Goal: Information Seeking & Learning: Learn about a topic

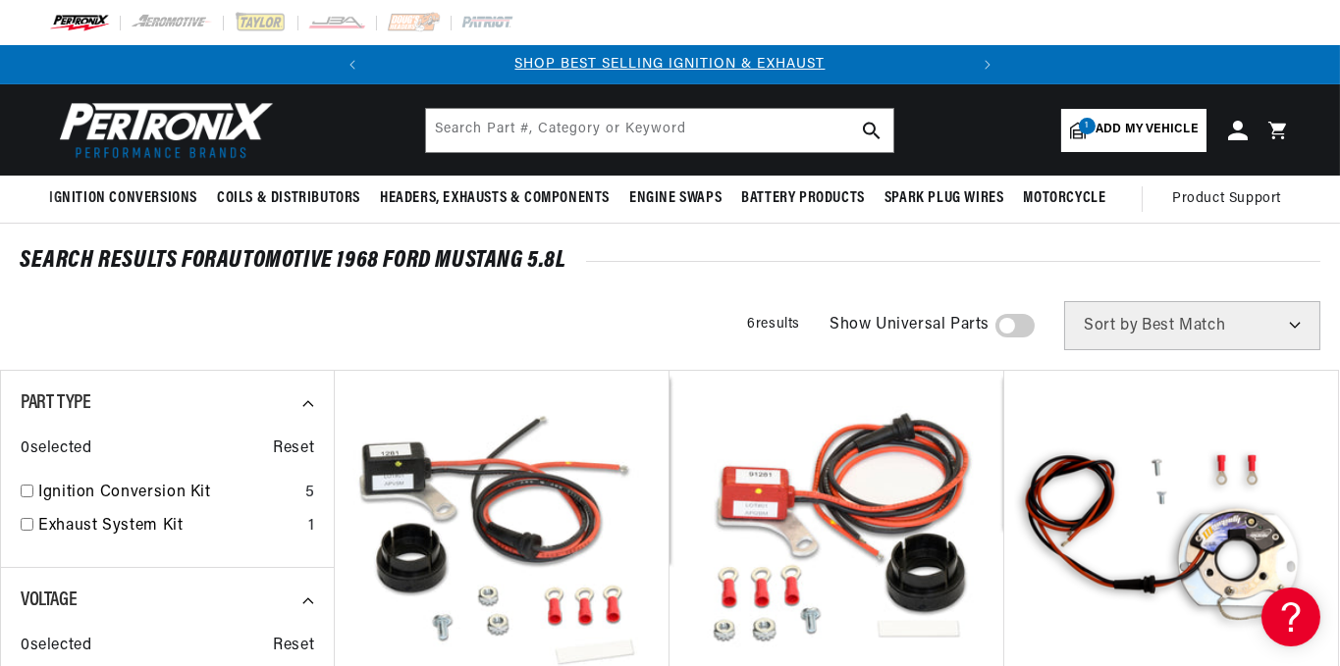
click at [1185, 123] on span "Add my vehicle" at bounding box center [1146, 130] width 102 height 19
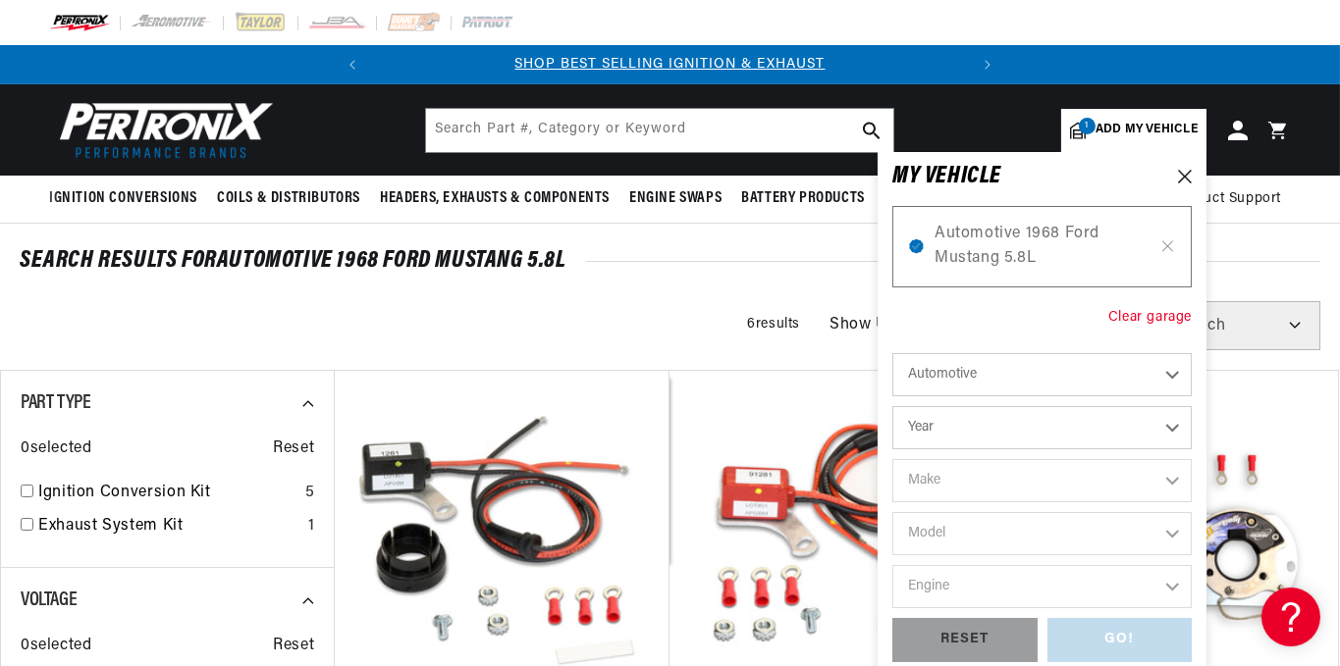
click at [1147, 312] on div "Clear garage" at bounding box center [1149, 318] width 83 height 22
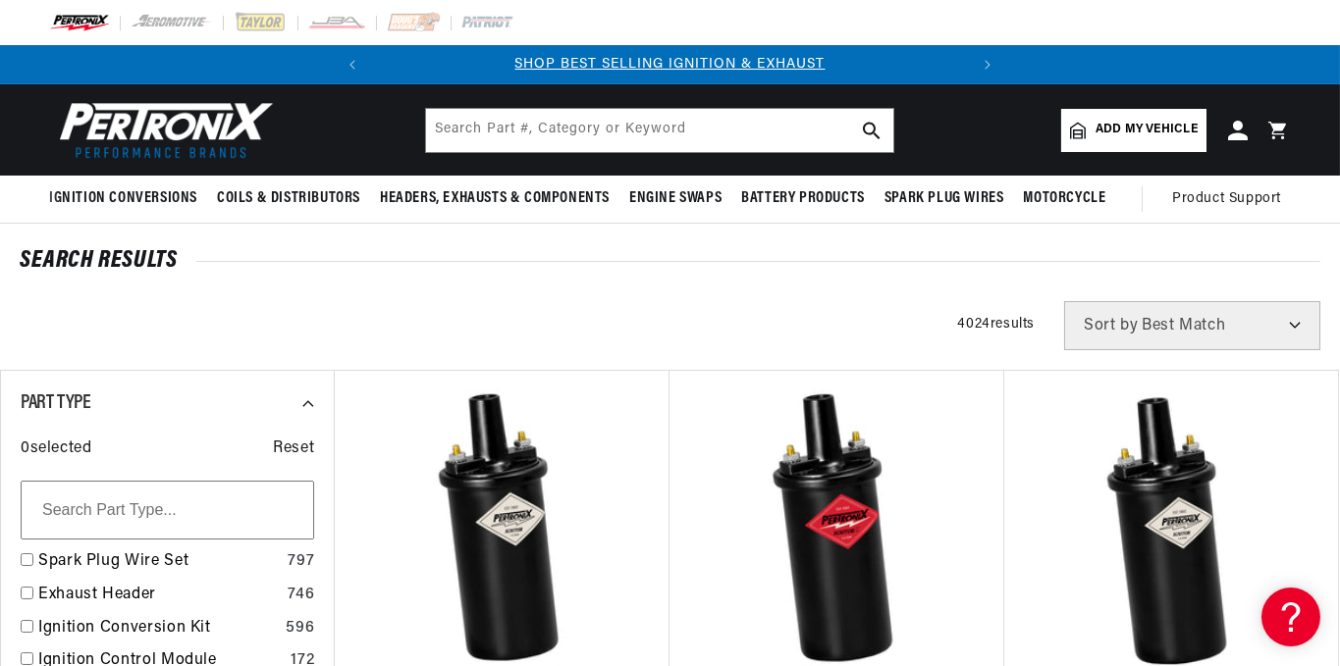
click at [1165, 127] on span "Add my vehicle" at bounding box center [1146, 130] width 102 height 19
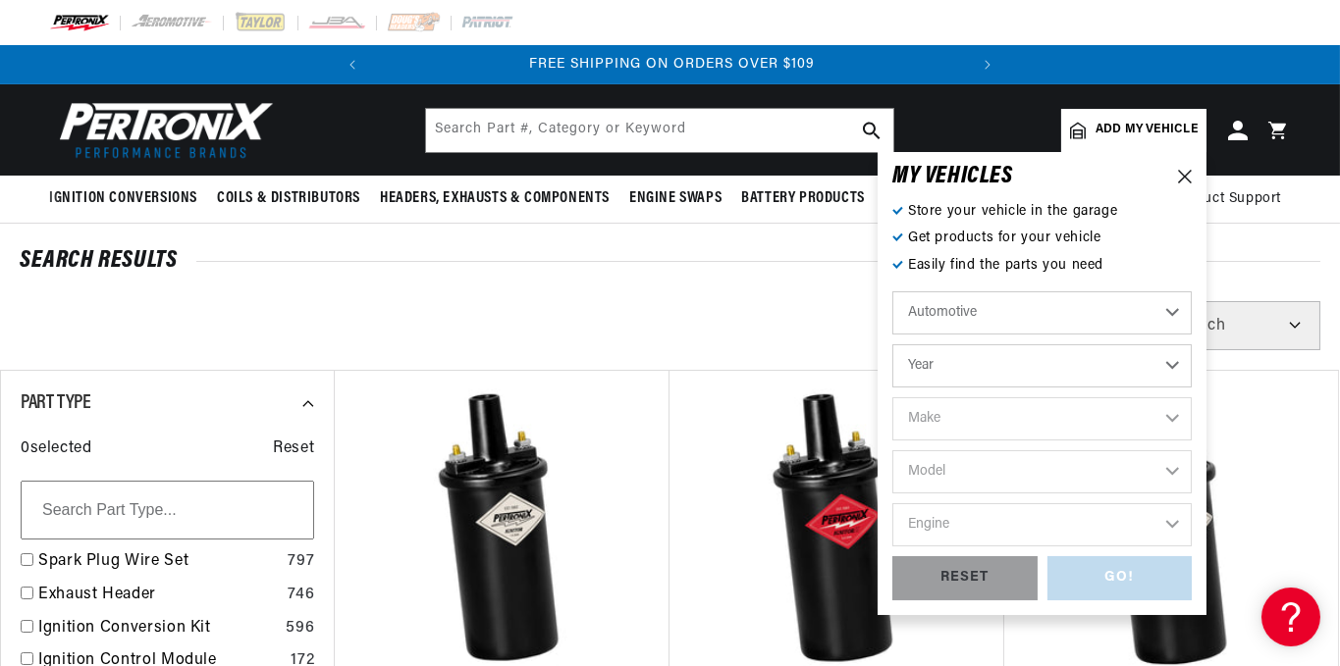
scroll to position [0, 595]
click at [1031, 369] on select "Year 2024 2023 2022 2021 2020 2019 2018 2017 2016 2015 2014 2013 2012 2011 2010…" at bounding box center [1041, 366] width 299 height 43
select select "1978"
click at [892, 345] on select "Year 2024 2023 2022 2021 2020 2019 2018 2017 2016 2015 2014 2013 2012 2011 2010…" at bounding box center [1041, 366] width 299 height 43
select select "1978"
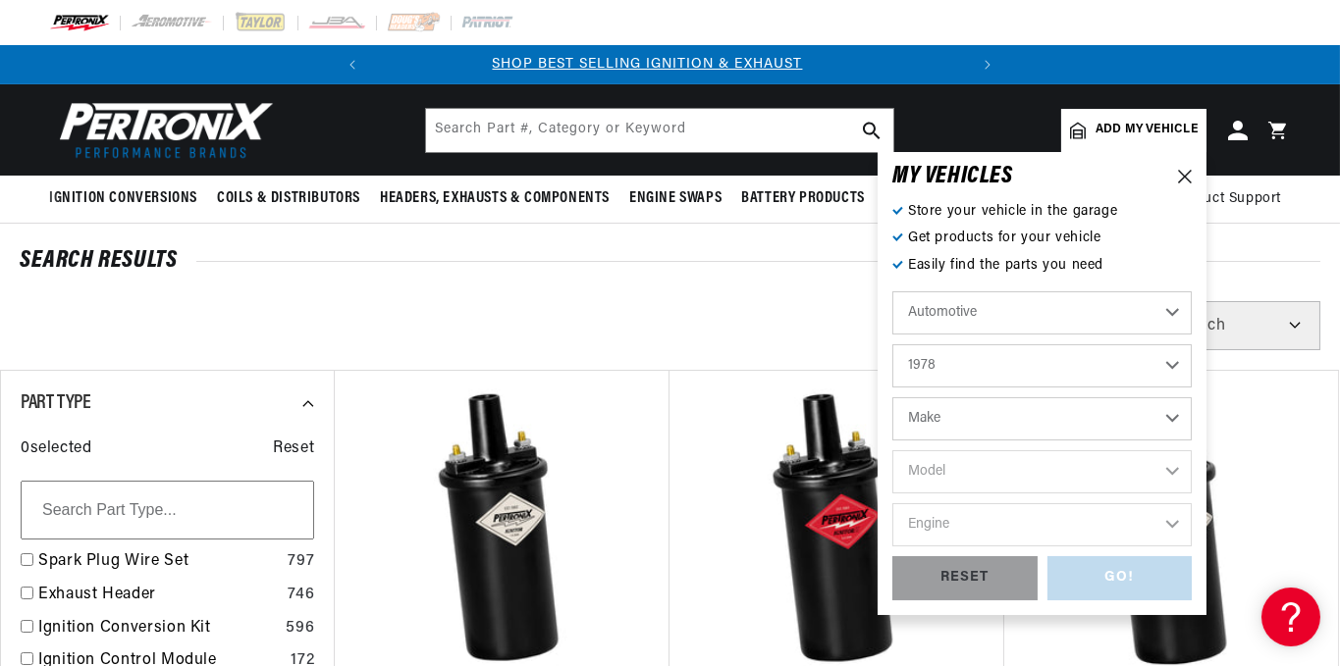
click at [982, 414] on select "Make Alfa Romeo American Motors Audi Avanti BMW Buick Cadillac Checker Chevrole…" at bounding box center [1041, 419] width 299 height 43
select select "MG"
click at [892, 398] on select "Make Alfa Romeo American Motors Audi Avanti BMW Buick Cadillac Checker Chevrole…" at bounding box center [1041, 419] width 299 height 43
select select "MG"
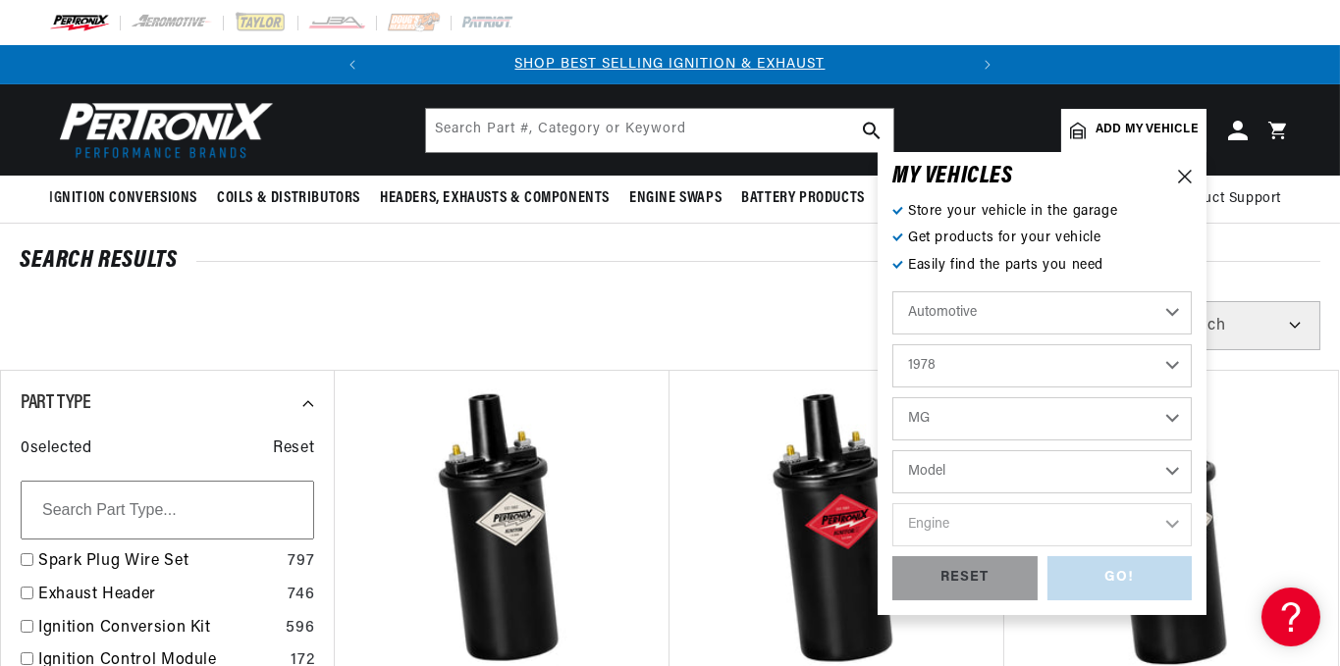
click at [970, 470] on select "Model MGB Midget" at bounding box center [1041, 472] width 299 height 43
select select "MGB"
click at [892, 451] on select "Model MGB Midget" at bounding box center [1041, 472] width 299 height 43
select select "MGB"
click at [960, 525] on select "Engine 1.8L" at bounding box center [1041, 525] width 299 height 43
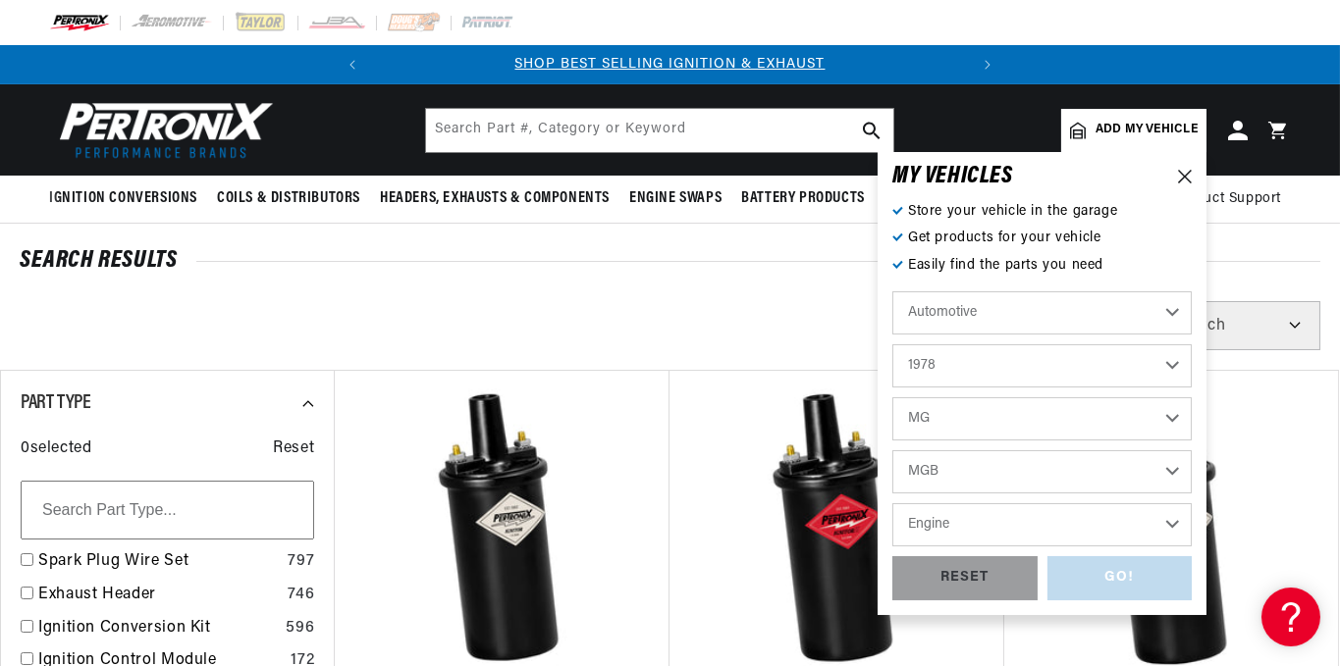
select select "1.8L"
click at [892, 504] on select "Engine 1.8L" at bounding box center [1041, 525] width 299 height 43
select select "1.8L"
click at [1105, 574] on div "GO!" at bounding box center [1119, 579] width 145 height 44
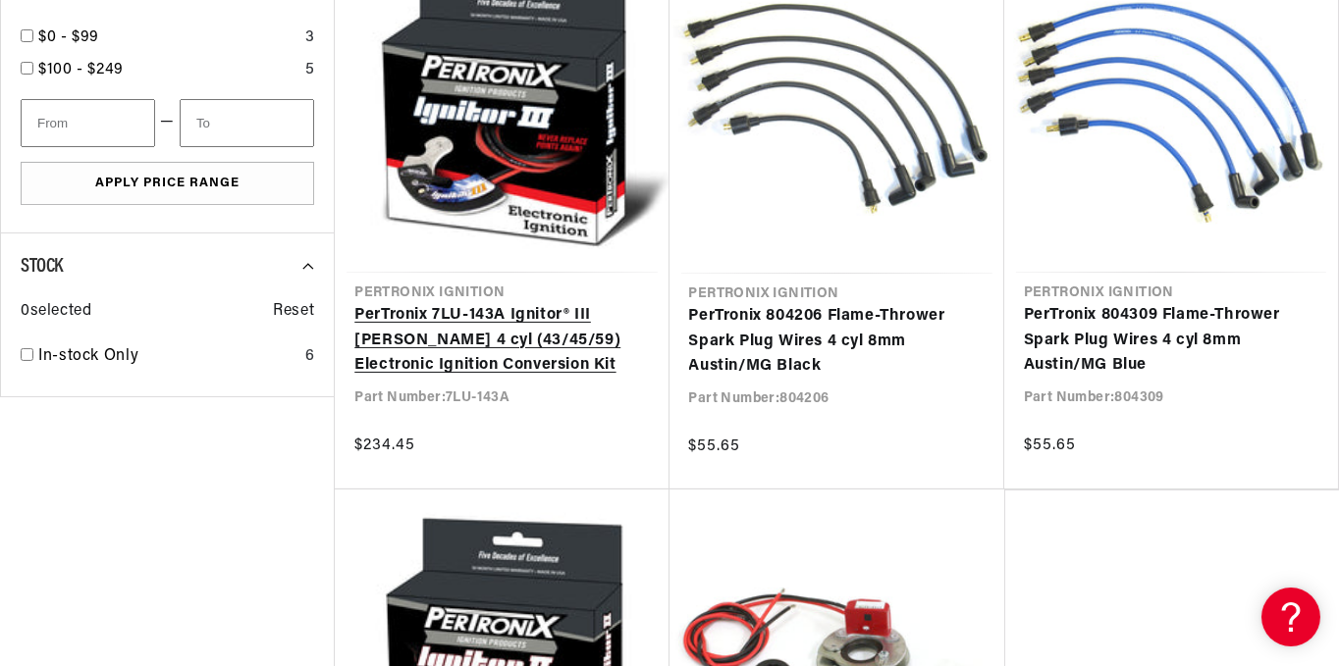
scroll to position [0, 595]
click at [517, 311] on link "PerTronix 7LU-143A Ignitor® III [PERSON_NAME] 4 cyl (43/45/59) Electronic Ignit…" at bounding box center [501, 341] width 294 height 76
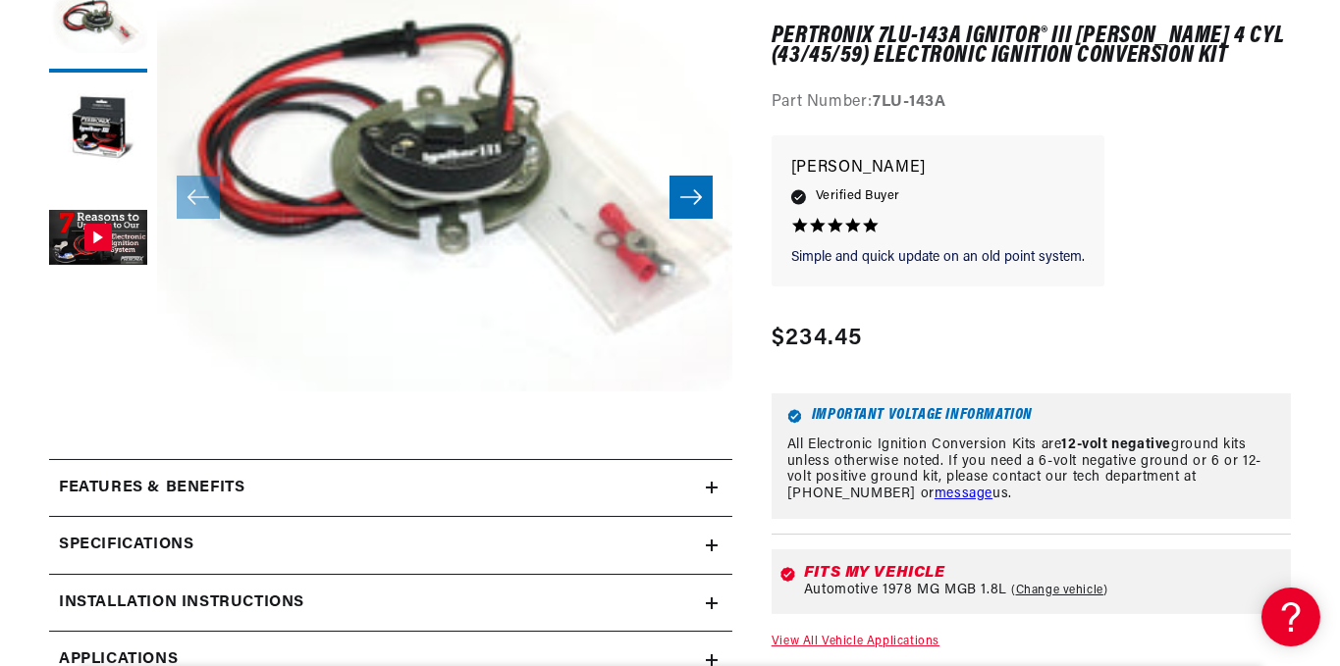
scroll to position [436, 0]
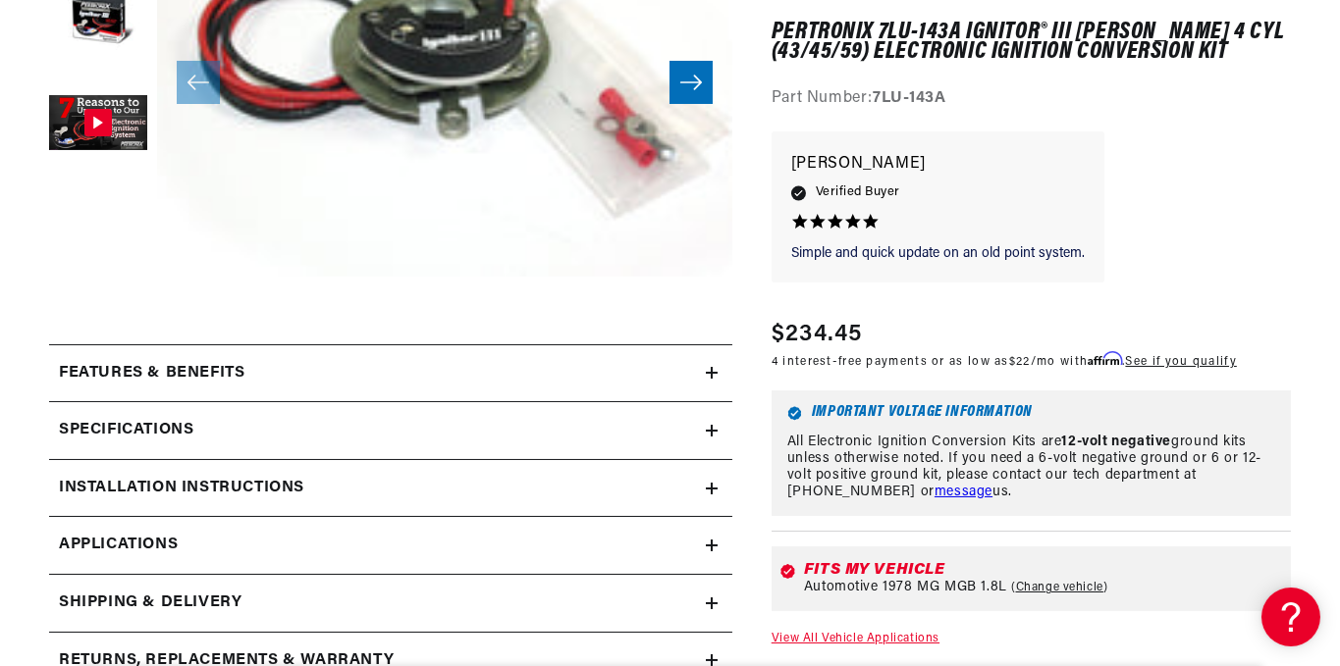
click at [672, 368] on div "Features & Benefits" at bounding box center [377, 374] width 657 height 26
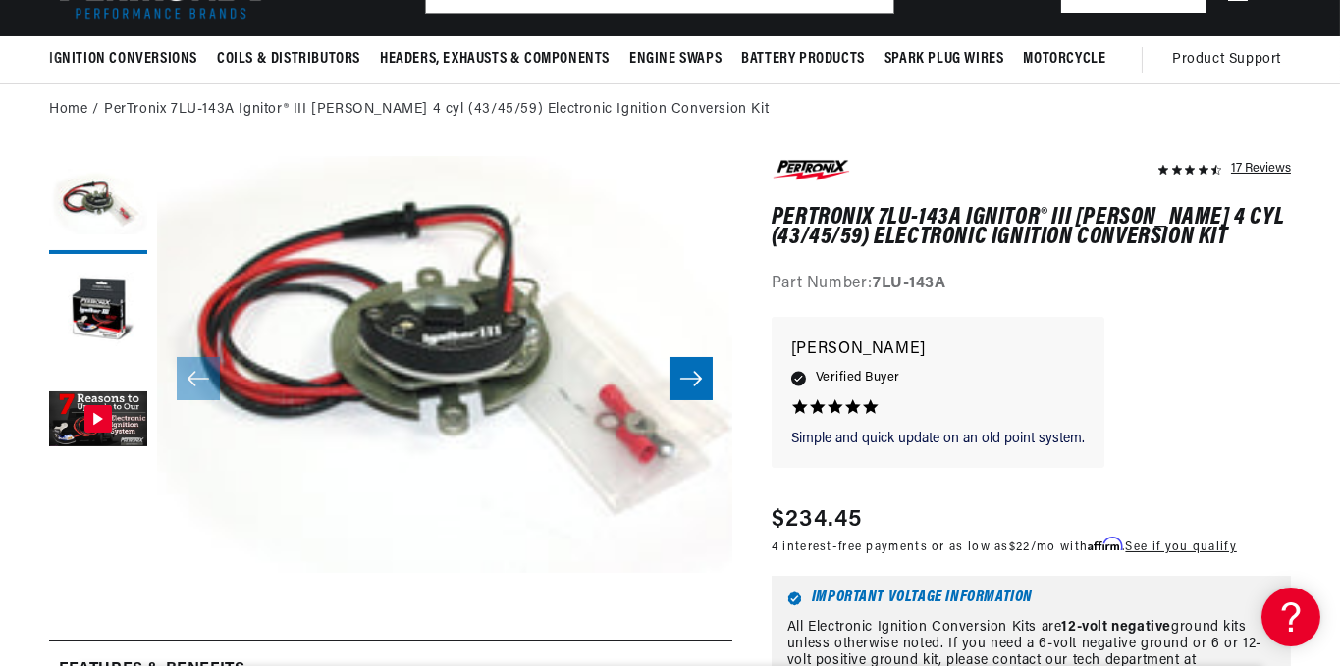
scroll to position [218, 0]
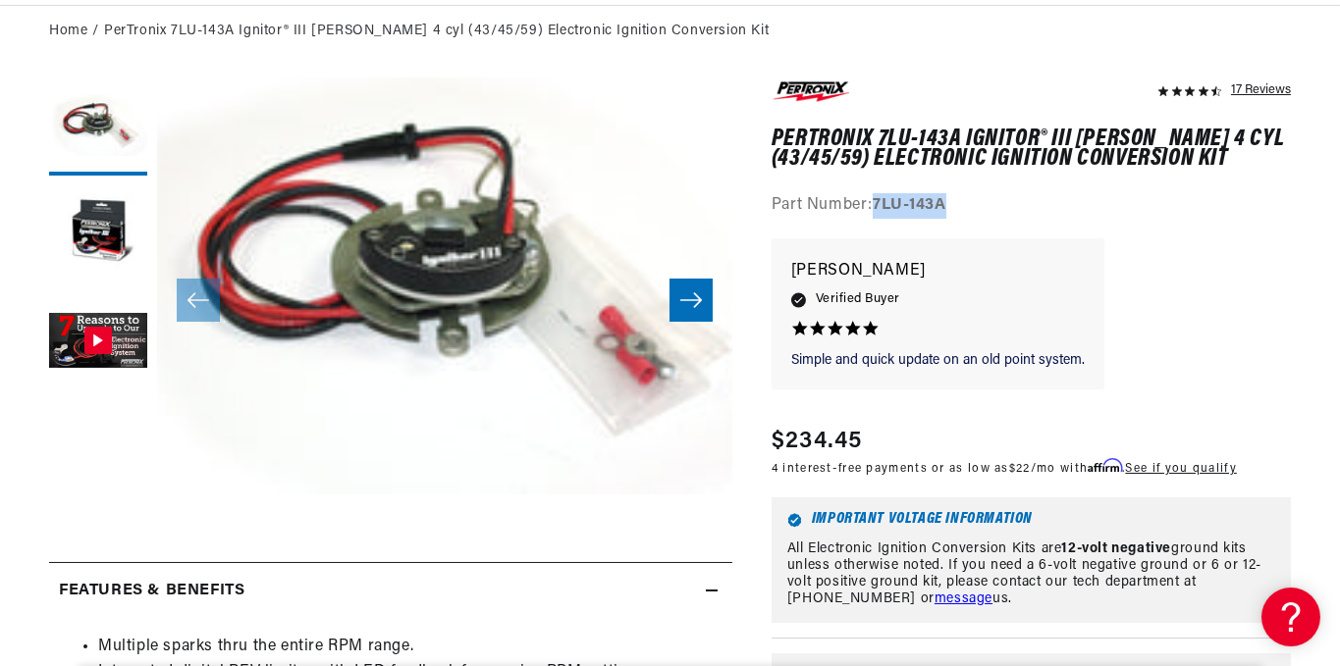
drag, startPoint x: 953, startPoint y: 203, endPoint x: 874, endPoint y: 199, distance: 79.6
click at [874, 199] on div "Part Number: 7LU-143A" at bounding box center [1030, 206] width 519 height 26
copy strong "7LU-143A"
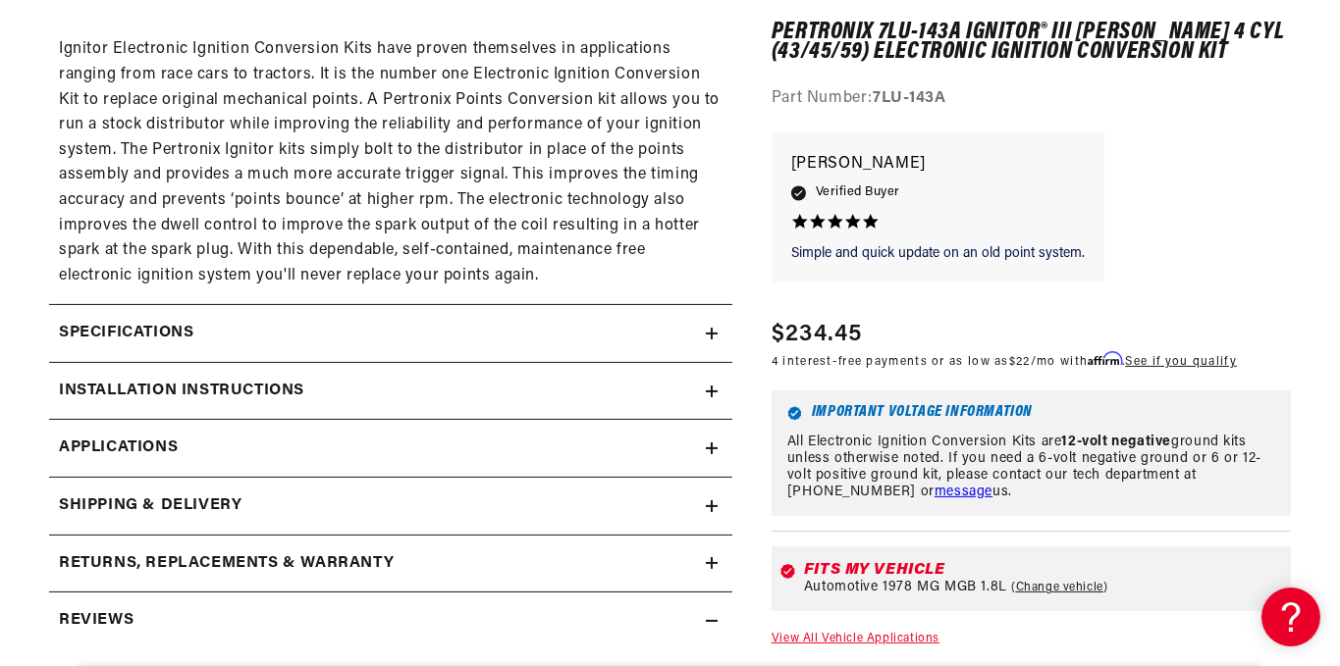
scroll to position [1308, 0]
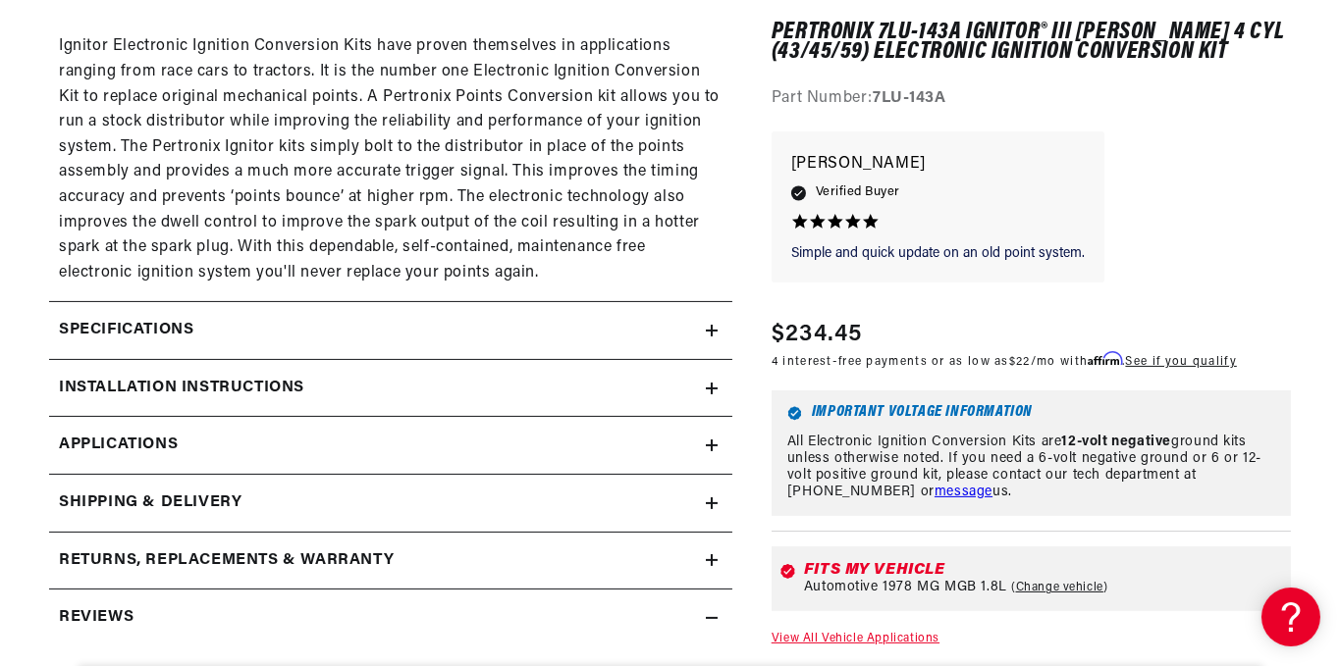
click at [704, 330] on div "Specifications" at bounding box center [377, 331] width 657 height 26
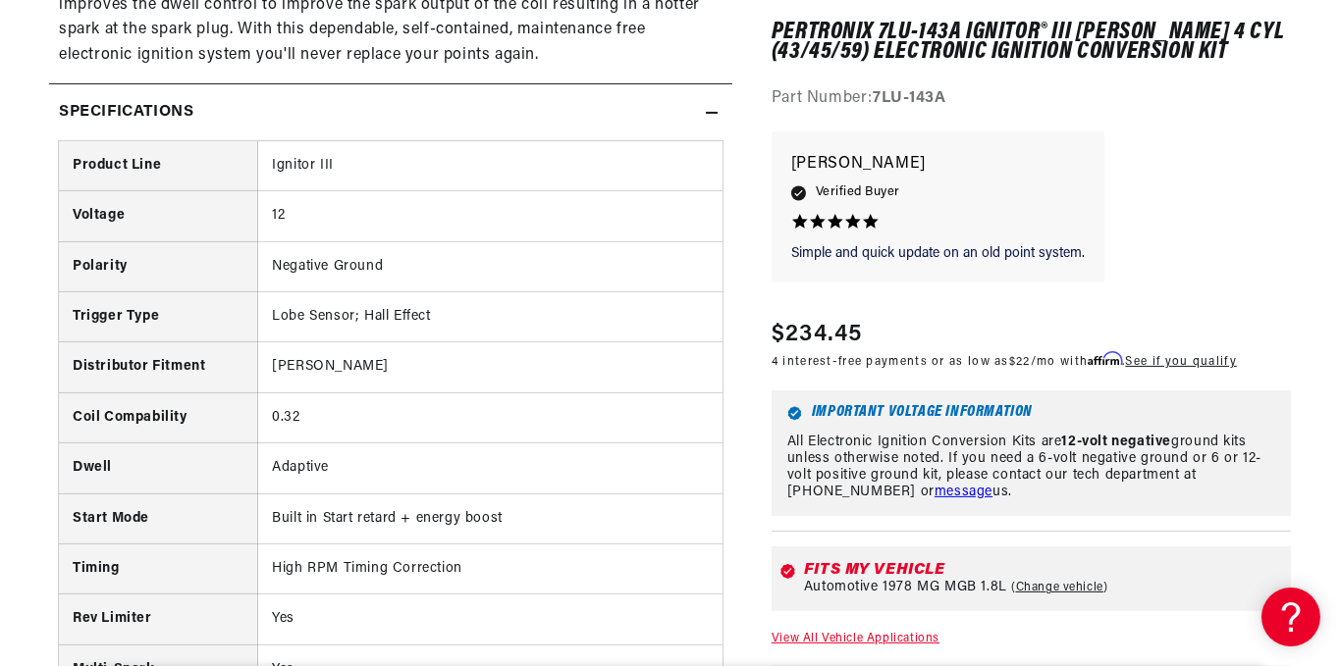
scroll to position [0, 595]
click at [713, 113] on icon at bounding box center [712, 113] width 12 height 0
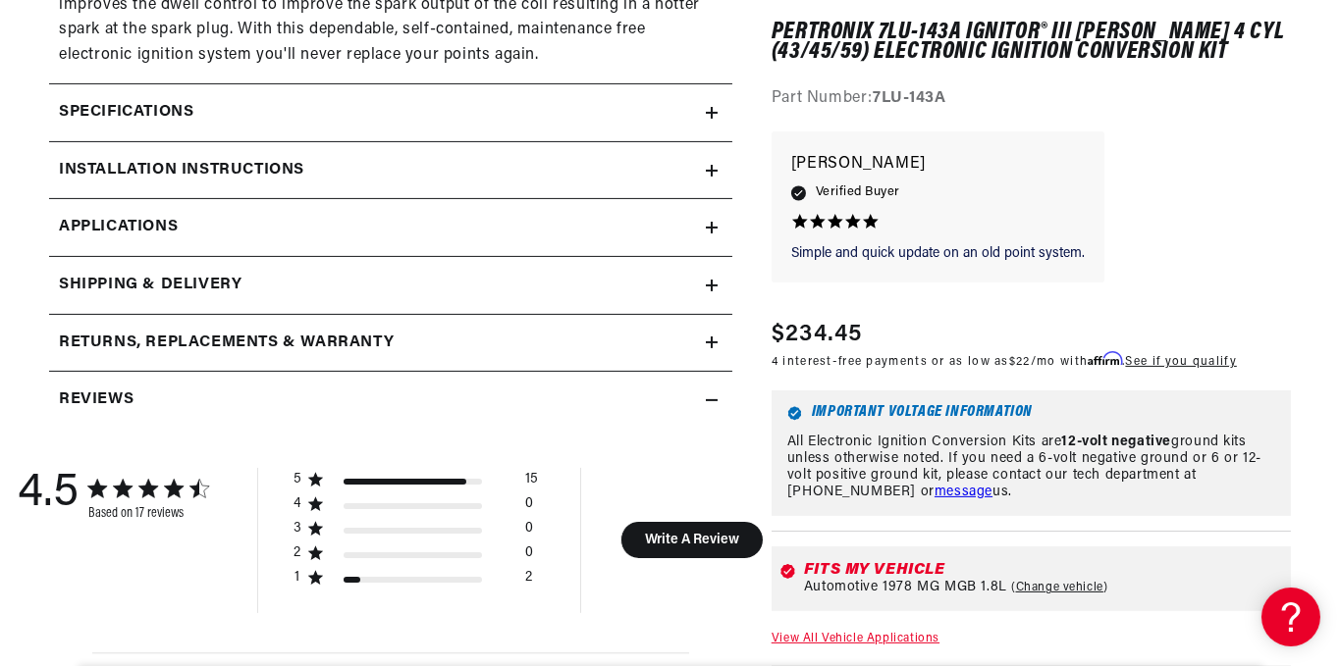
click at [714, 236] on link "Applications" at bounding box center [390, 228] width 683 height 58
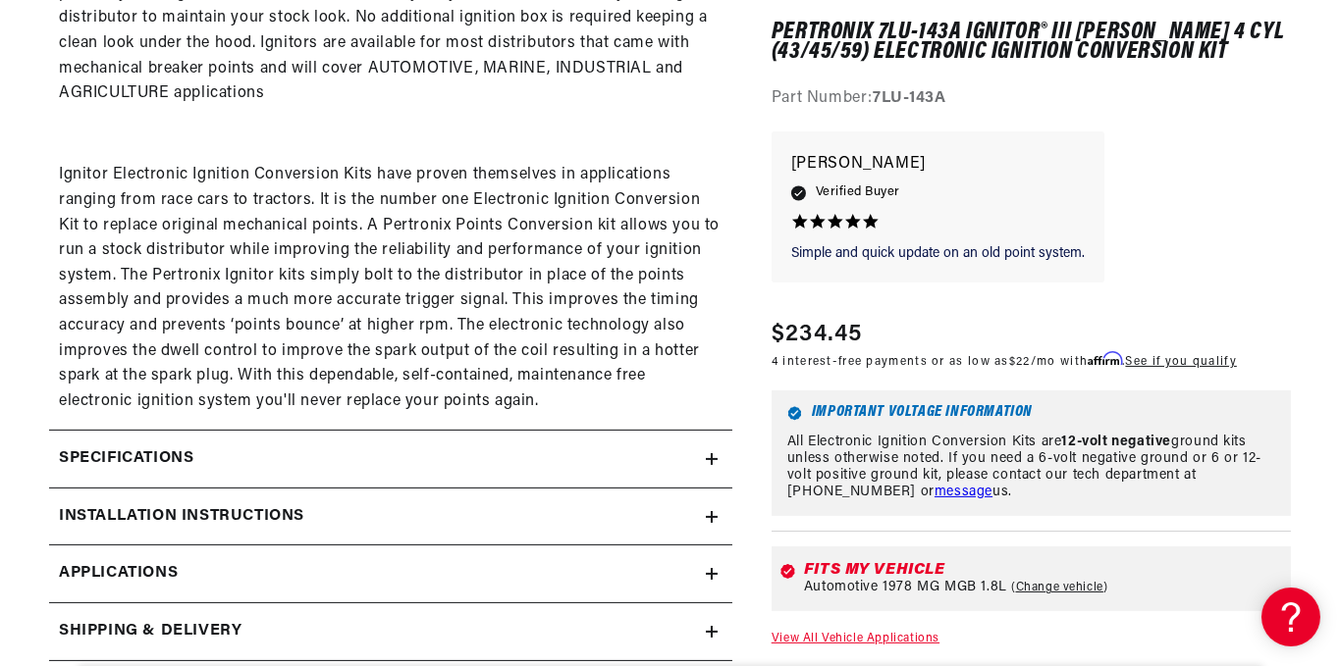
scroll to position [1308, 0]
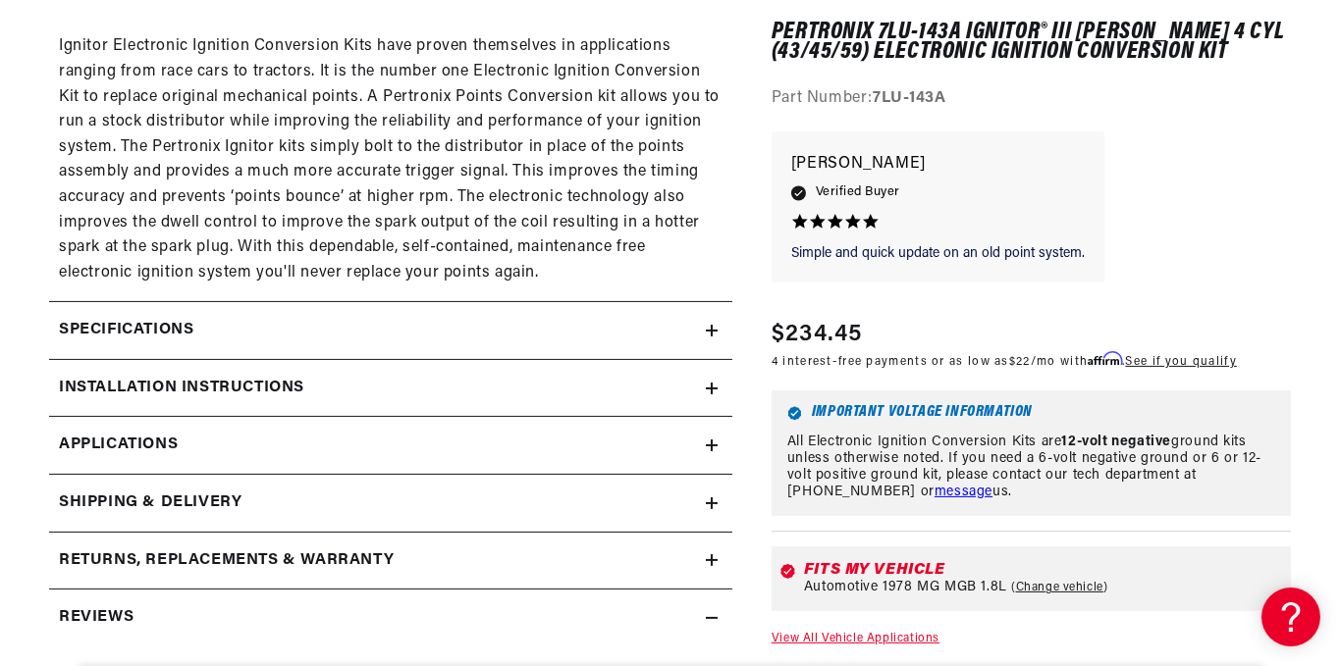
click at [709, 383] on icon at bounding box center [712, 389] width 12 height 12
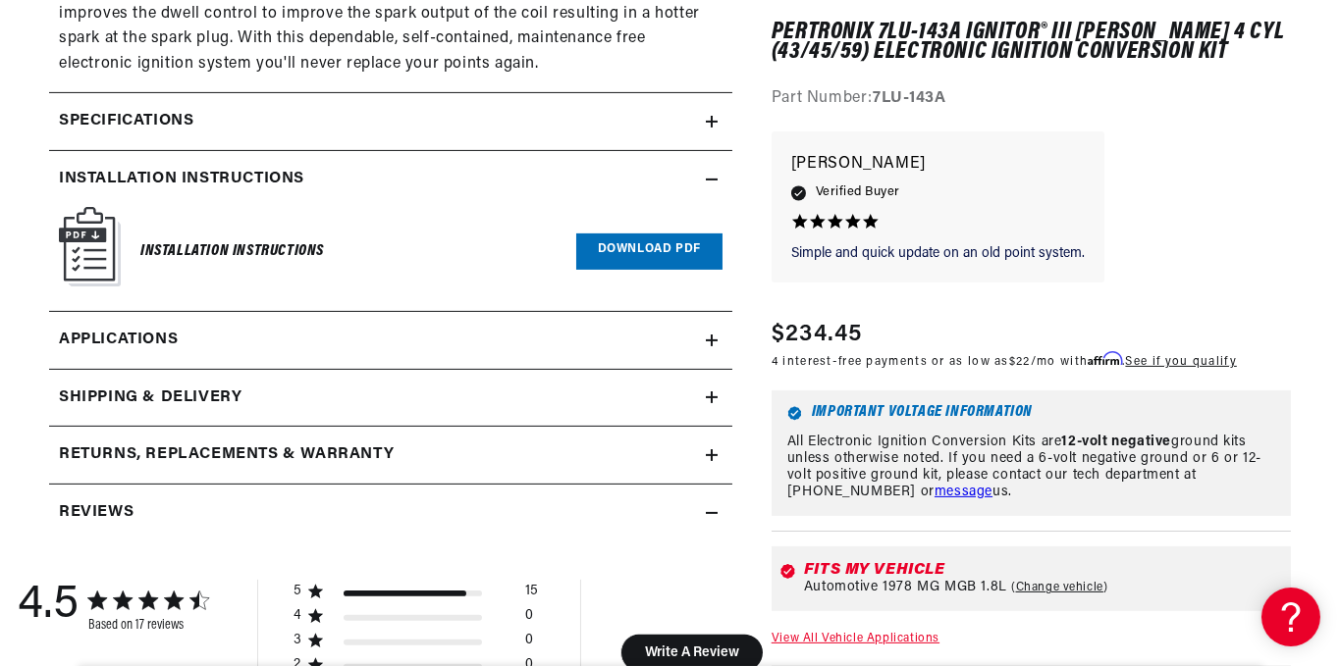
scroll to position [1526, 0]
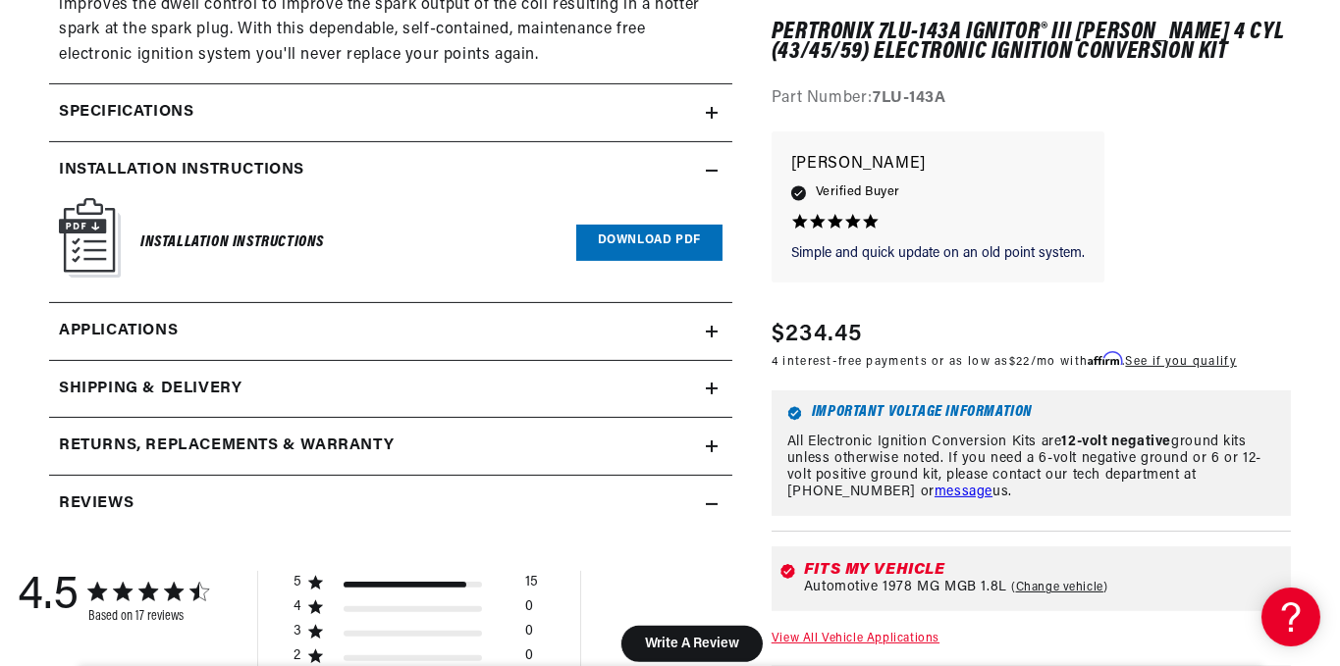
click at [709, 331] on icon at bounding box center [712, 332] width 12 height 12
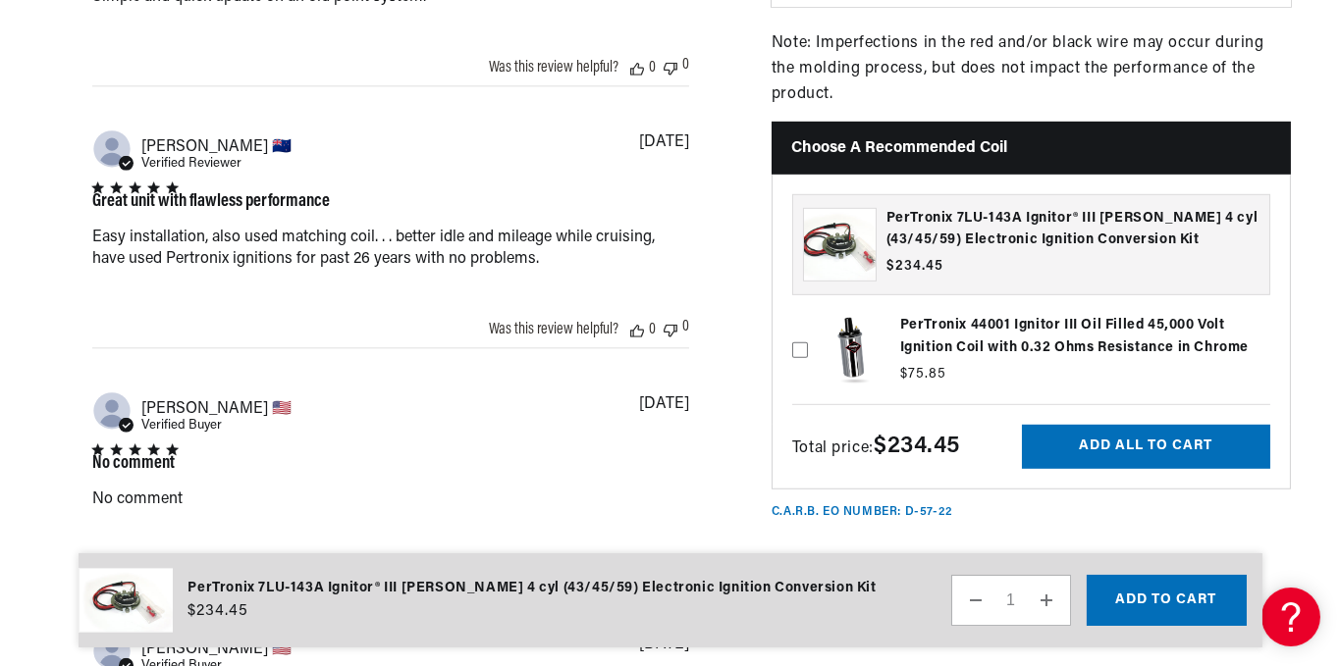
scroll to position [0, 595]
click at [1037, 323] on label at bounding box center [1031, 349] width 478 height 99
click at [808, 323] on input "checkbox" at bounding box center [800, 318] width 16 height 16
click at [797, 345] on icon at bounding box center [800, 348] width 11 height 7
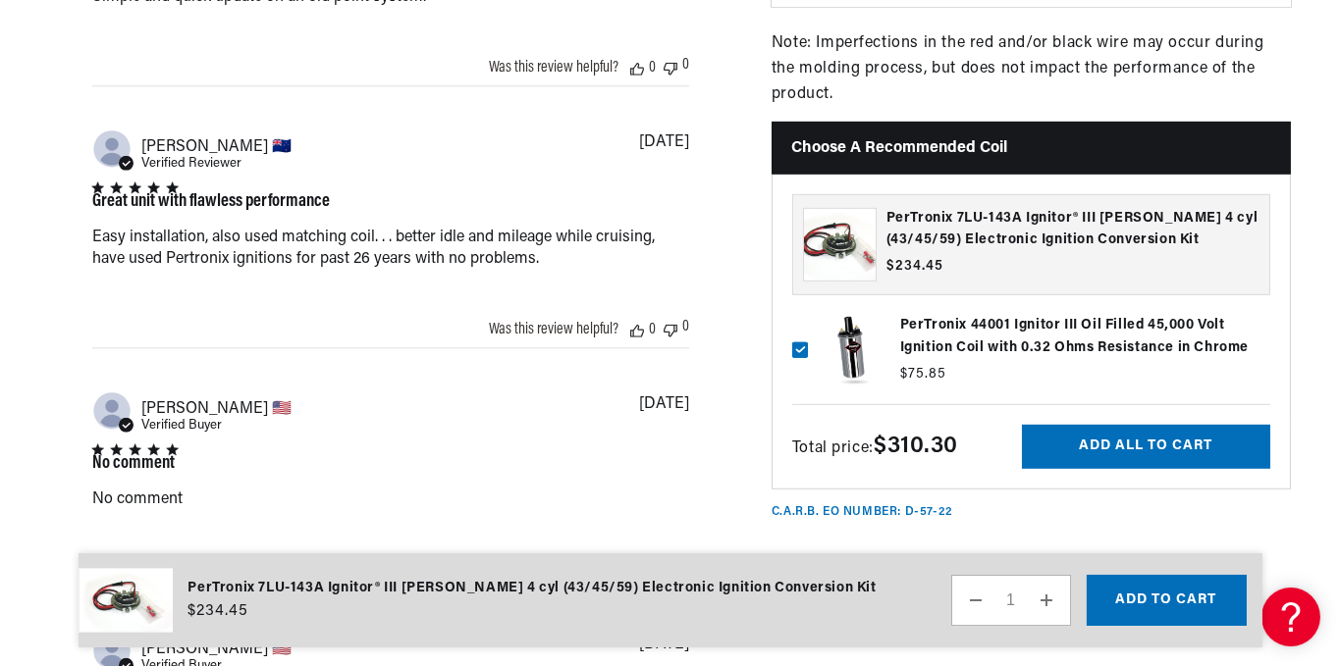
click at [797, 326] on input "checkbox" at bounding box center [800, 318] width 16 height 16
checkbox input "false"
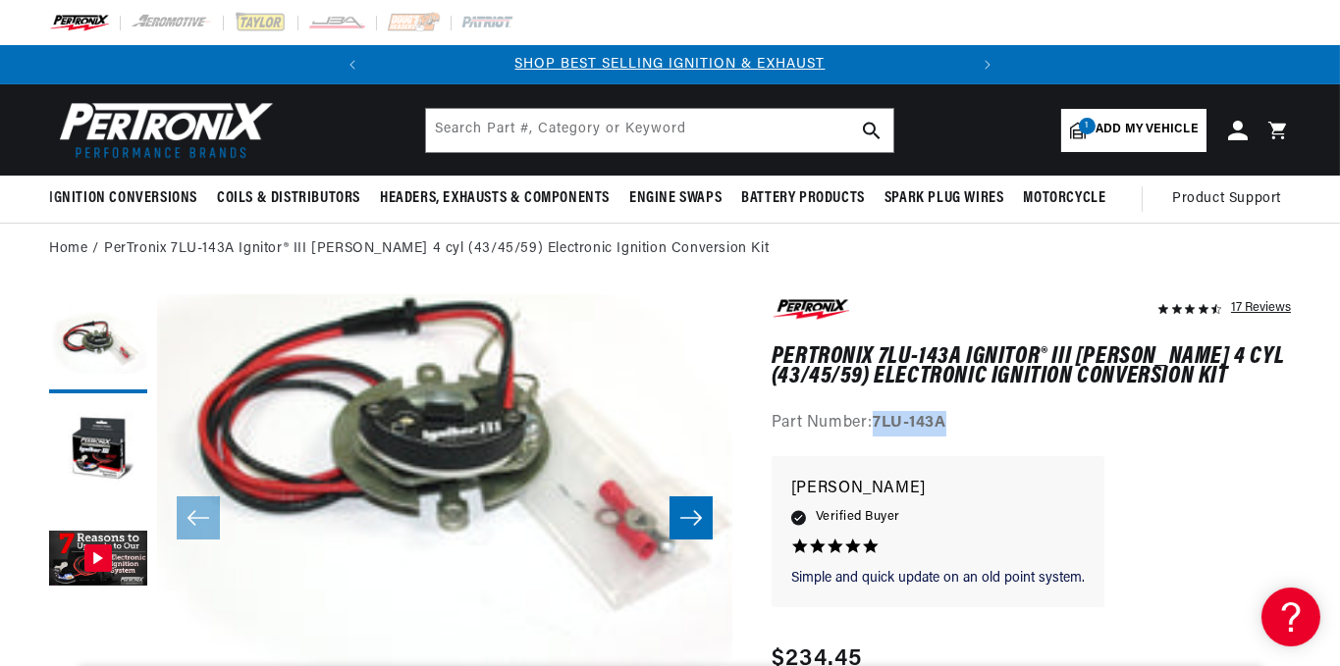
drag, startPoint x: 962, startPoint y: 423, endPoint x: 877, endPoint y: 421, distance: 85.4
click at [877, 421] on div "Part Number: 7LU-143A" at bounding box center [1030, 424] width 519 height 26
copy strong "7LU-143A"
